Goal: Use online tool/utility: Use online tool/utility

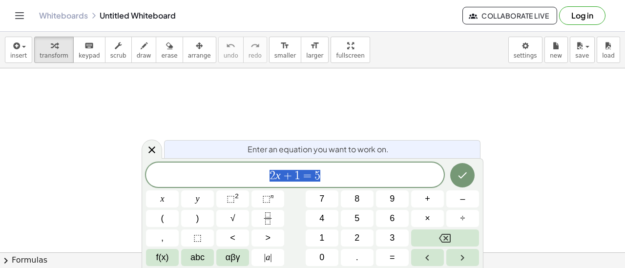
scroll to position [248, 0]
click at [353, 177] on span "2 x + 1 = 5" at bounding box center [295, 176] width 298 height 14
click at [232, 200] on span "⬚" at bounding box center [231, 199] width 8 height 10
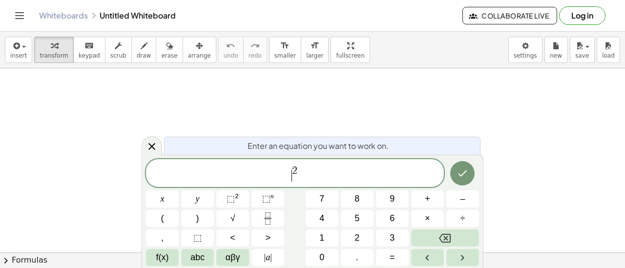
click at [290, 178] on span "​ 2" at bounding box center [295, 174] width 298 height 18
click at [394, 257] on span "=" at bounding box center [392, 257] width 5 height 13
click at [231, 203] on span "⬚" at bounding box center [231, 199] width 8 height 10
click at [312, 168] on span "2" at bounding box center [310, 171] width 5 height 11
click at [459, 173] on icon "Done" at bounding box center [463, 173] width 9 height 6
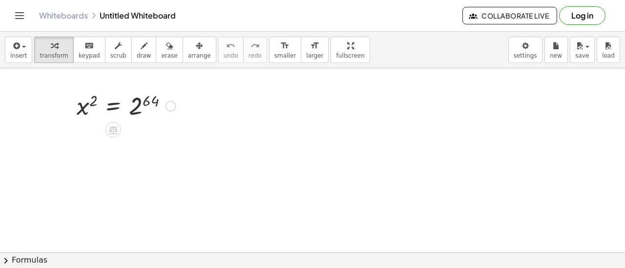
click at [173, 106] on div at bounding box center [171, 106] width 11 height 11
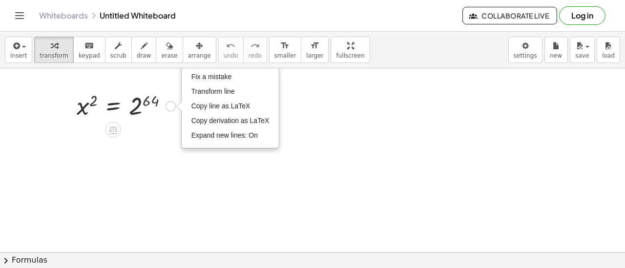
click at [167, 119] on div at bounding box center [126, 105] width 109 height 32
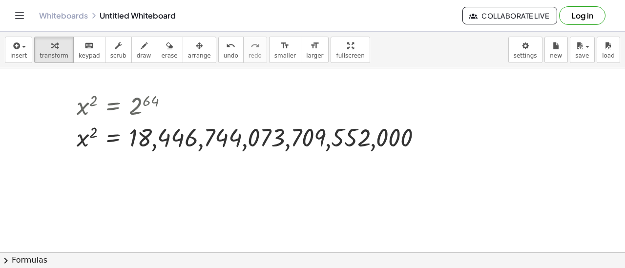
click at [175, 170] on div at bounding box center [312, 97] width 625 height 555
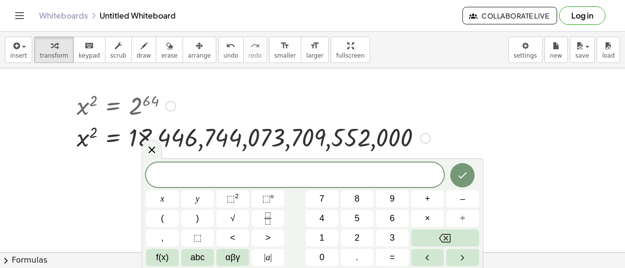
click at [172, 102] on div at bounding box center [171, 106] width 11 height 11
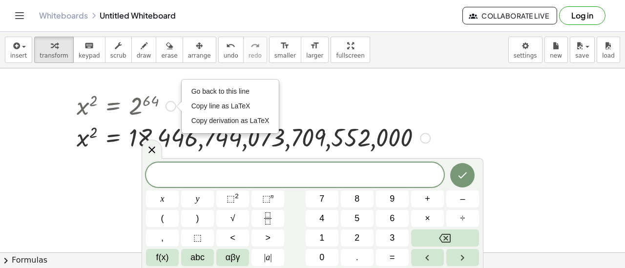
click at [423, 136] on div "Fix a mistake Transform line Copy line as LaTeX Copy derivation as LaTeX Expand…" at bounding box center [425, 138] width 11 height 11
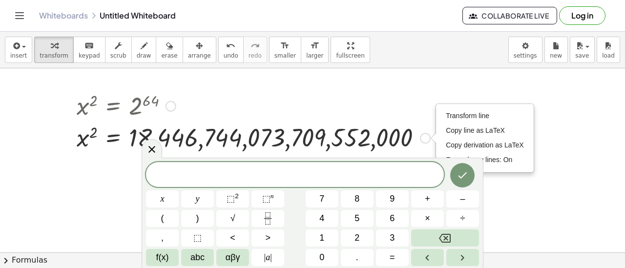
click at [500, 160] on span "Expand new lines: On" at bounding box center [479, 160] width 66 height 8
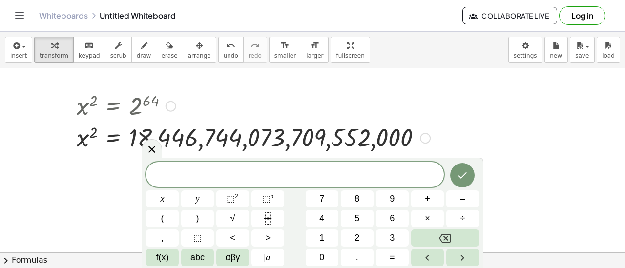
click at [428, 138] on div "Transform line Copy line as LaTeX Copy derivation as LaTeX Expand new lines: On" at bounding box center [425, 138] width 11 height 11
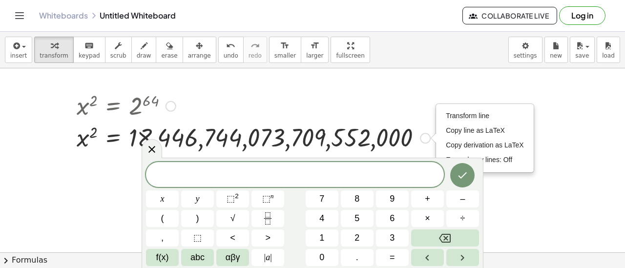
click at [462, 115] on span "Transform line" at bounding box center [467, 116] width 43 height 8
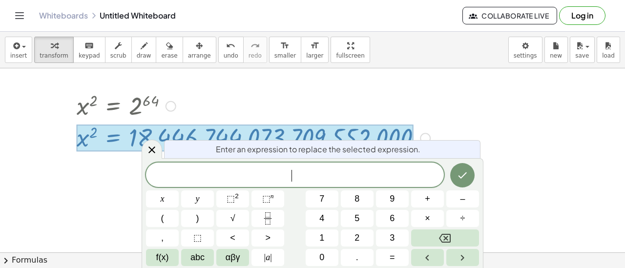
click at [510, 145] on div at bounding box center [312, 97] width 625 height 555
